Goal: Navigation & Orientation: Understand site structure

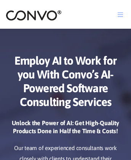
scroll to position [3736, 0]
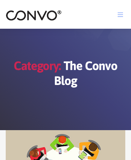
scroll to position [3755, 0]
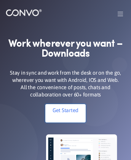
click at [65, 115] on link "Get Started" at bounding box center [65, 113] width 41 height 18
